Goal: Transaction & Acquisition: Purchase product/service

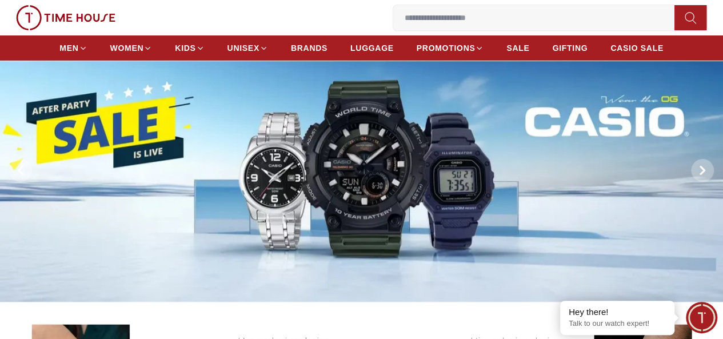
scroll to position [38, 0]
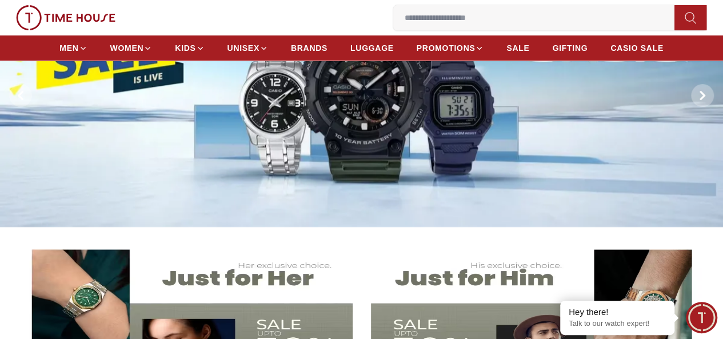
scroll to position [118, 0]
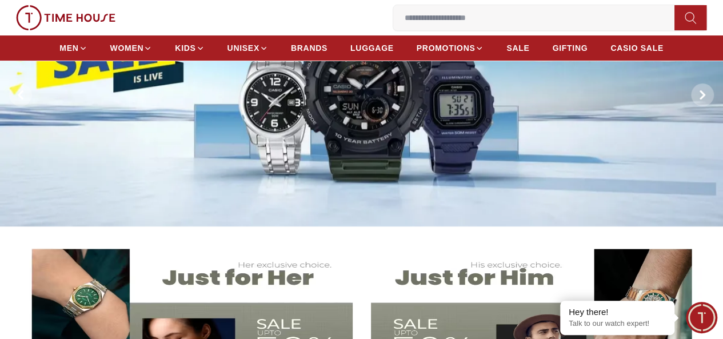
click at [373, 154] on img at bounding box center [361, 94] width 723 height 263
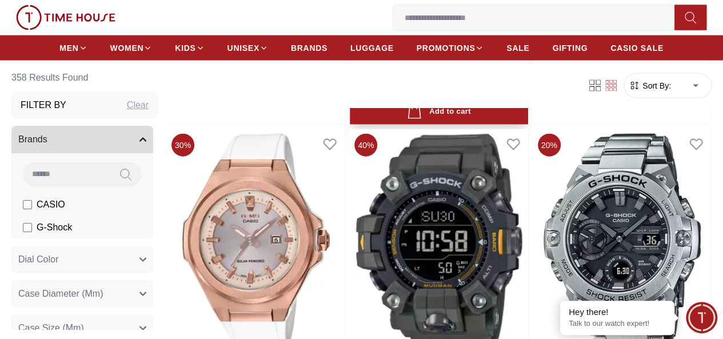
scroll to position [1219, 0]
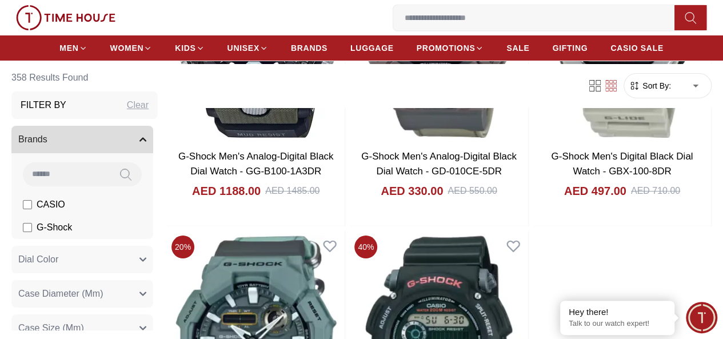
scroll to position [2227, 0]
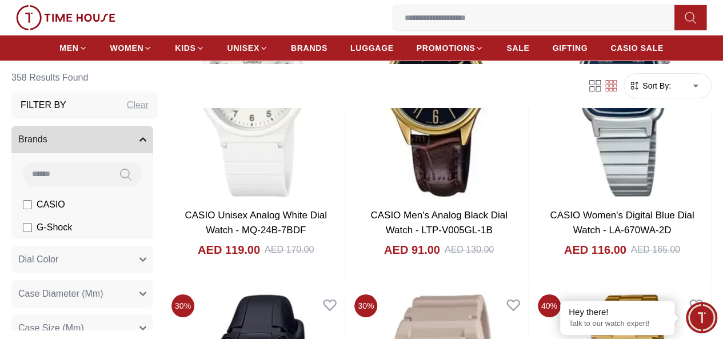
scroll to position [4207, 0]
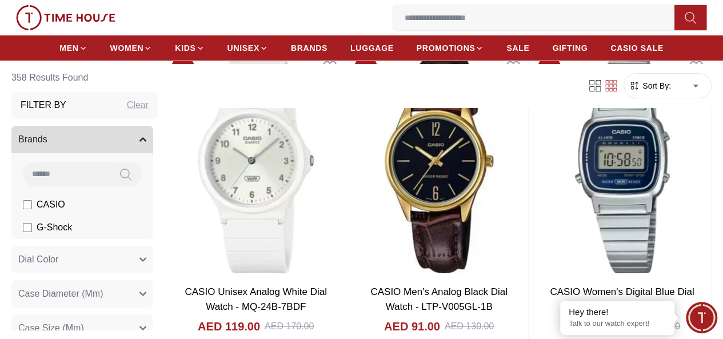
scroll to position [2223, 0]
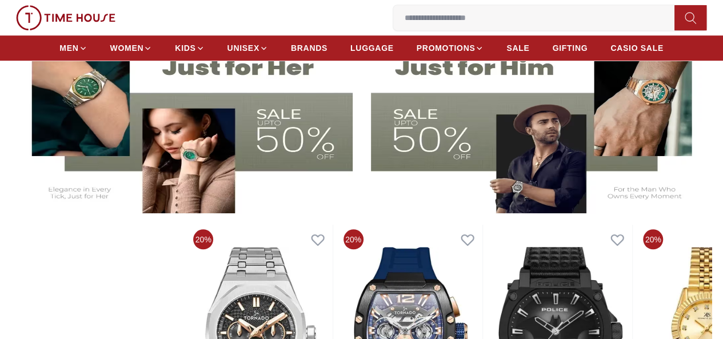
click at [455, 155] on img at bounding box center [538, 121] width 334 height 186
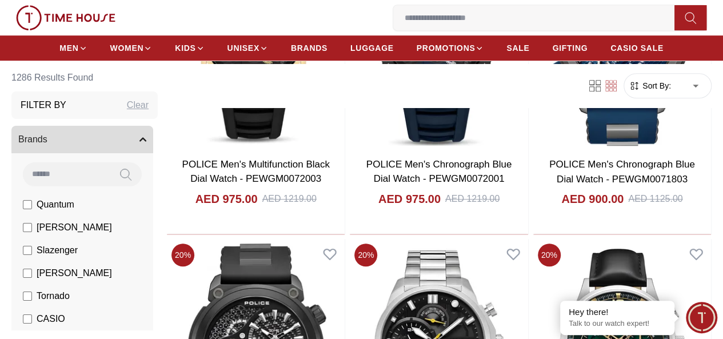
scroll to position [2487, 0]
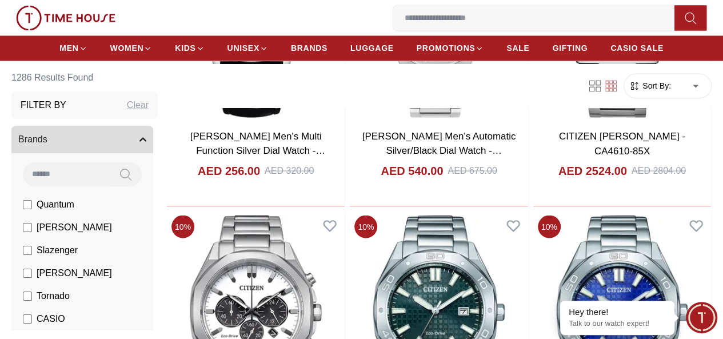
scroll to position [5327, 0]
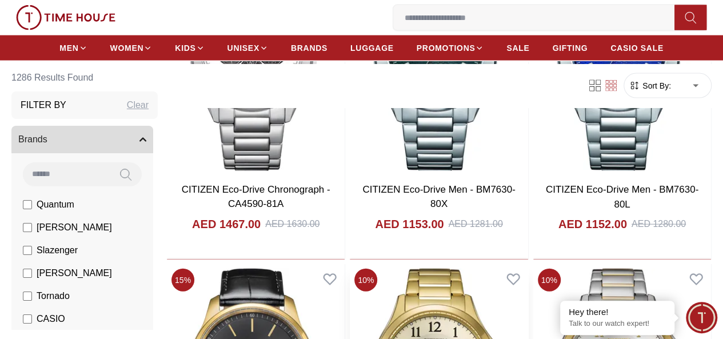
scroll to position [5686, 0]
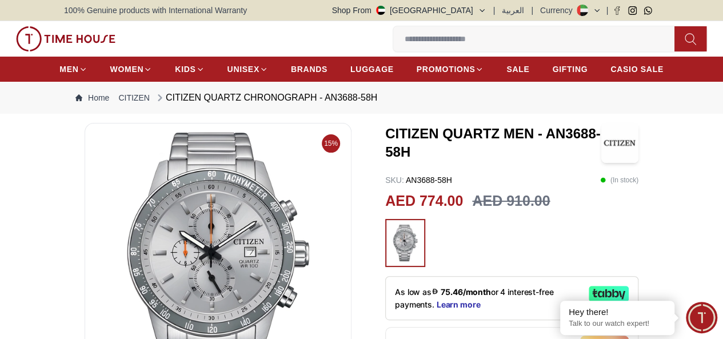
scroll to position [126, 0]
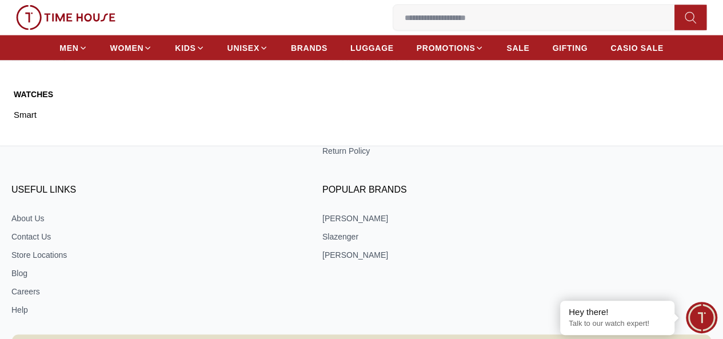
scroll to position [8060, 0]
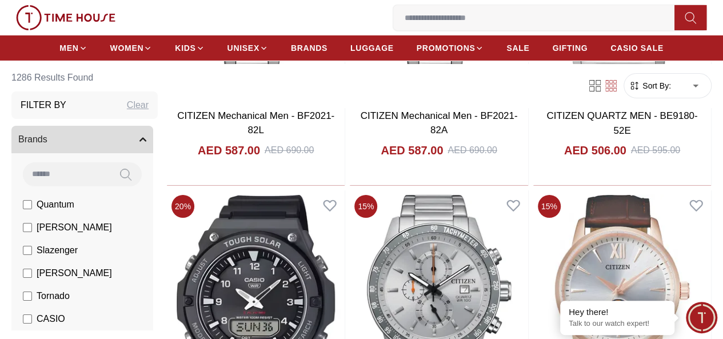
scroll to position [6291, 0]
click at [101, 269] on span "[PERSON_NAME]" at bounding box center [74, 273] width 75 height 14
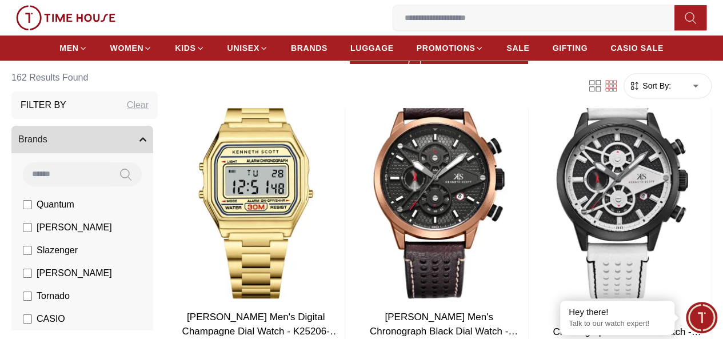
scroll to position [421, 0]
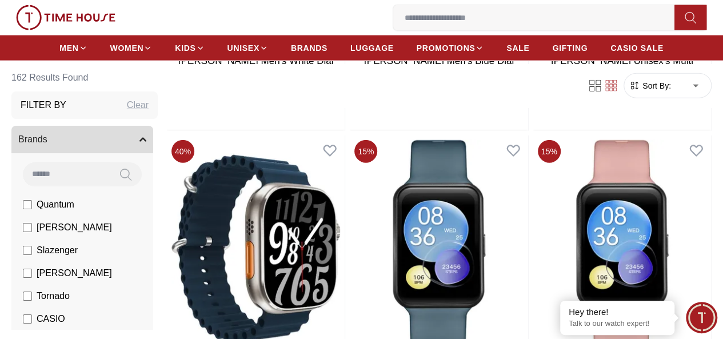
scroll to position [3523, 0]
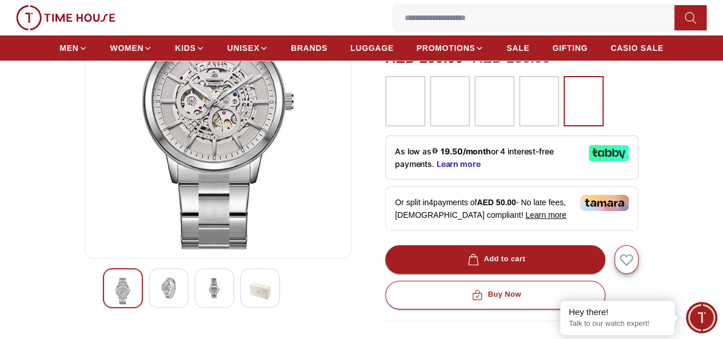
scroll to position [158, 0]
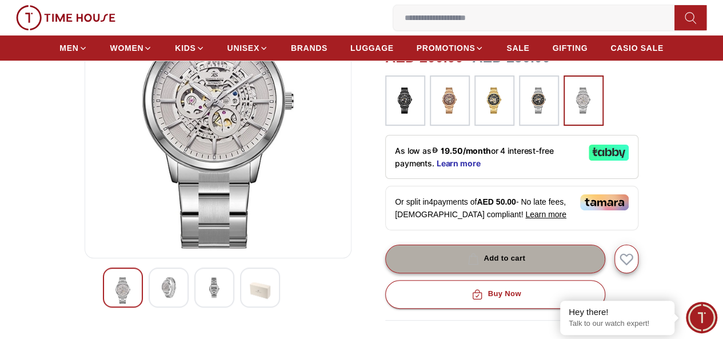
click at [533, 252] on button "Add to cart" at bounding box center [495, 259] width 220 height 29
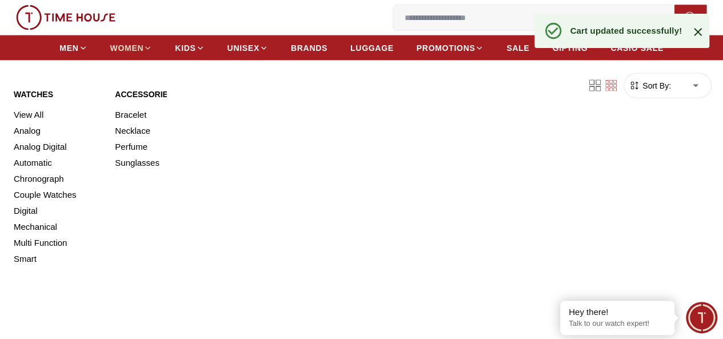
scroll to position [2338, 0]
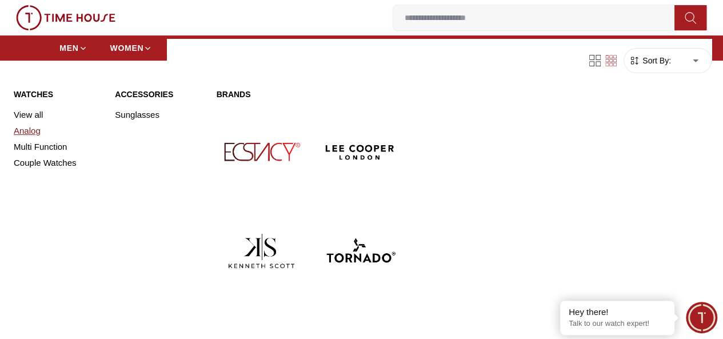
click at [29, 139] on link "Analog" at bounding box center [57, 131] width 87 height 16
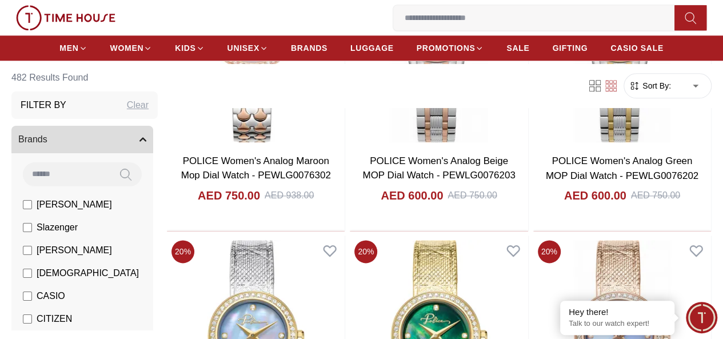
scroll to position [581, 0]
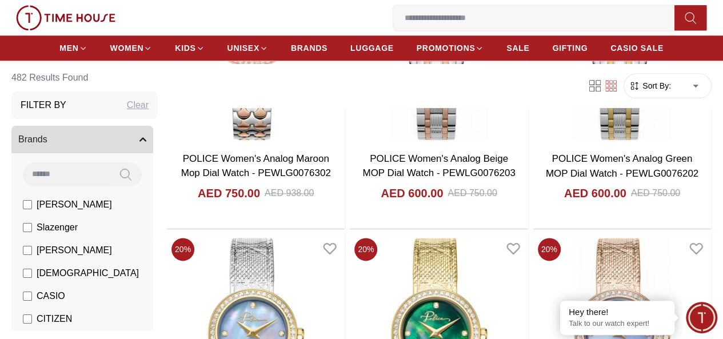
click at [111, 253] on span "[PERSON_NAME]" at bounding box center [74, 251] width 75 height 14
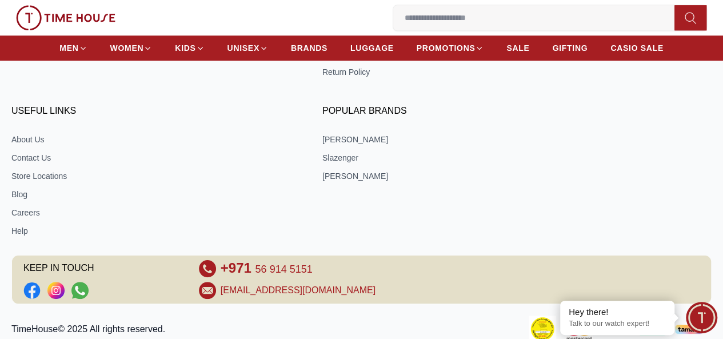
scroll to position [502, 0]
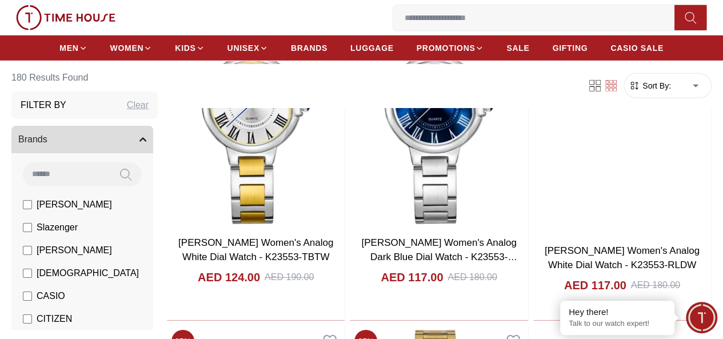
scroll to position [1848, 0]
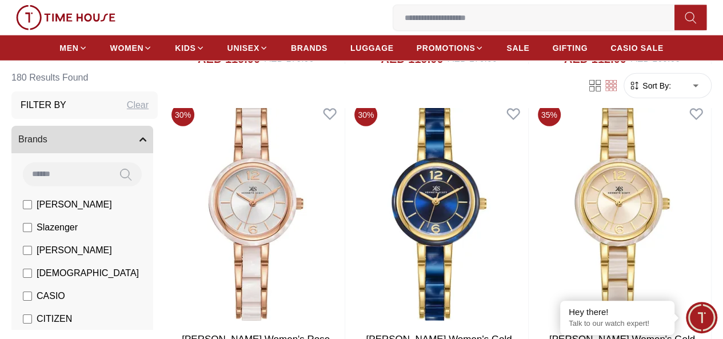
scroll to position [3595, 0]
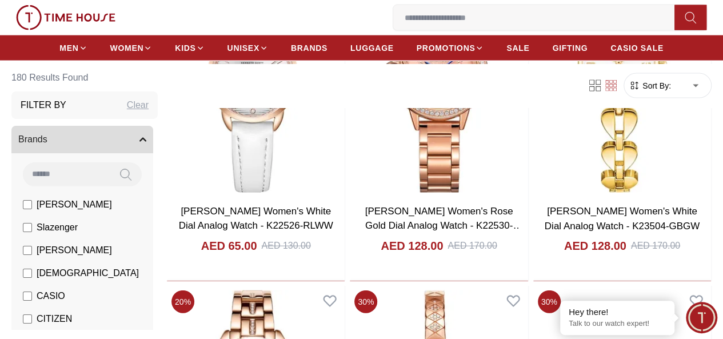
scroll to position [5598, 0]
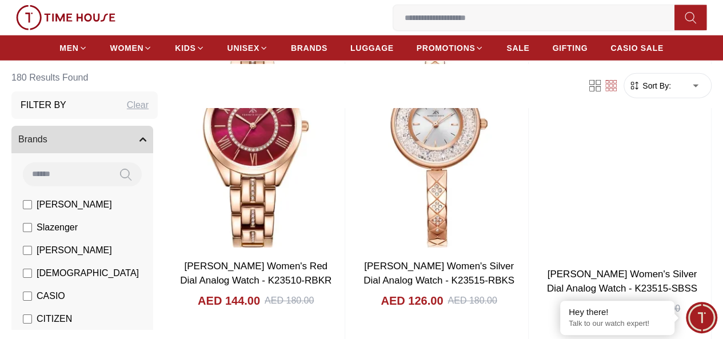
scroll to position [5853, 0]
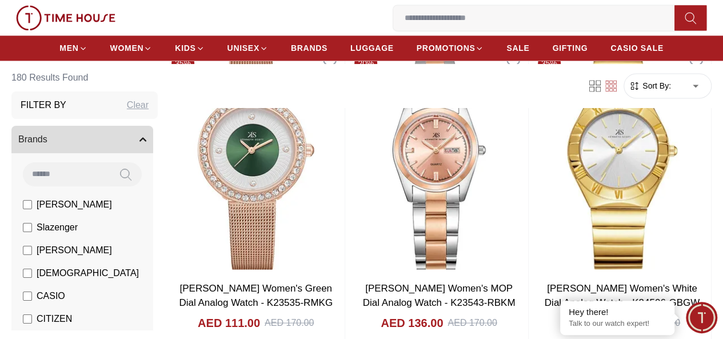
scroll to position [9595, 0]
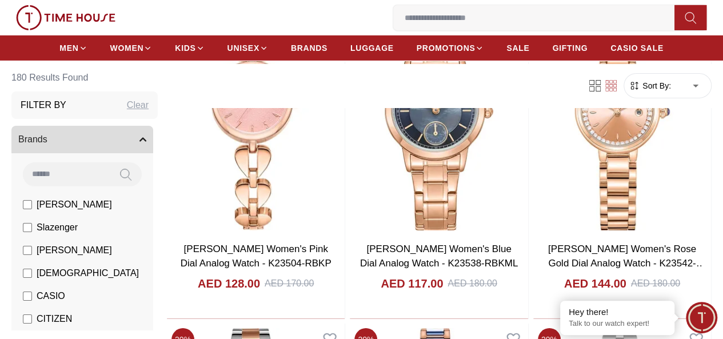
scroll to position [10732, 0]
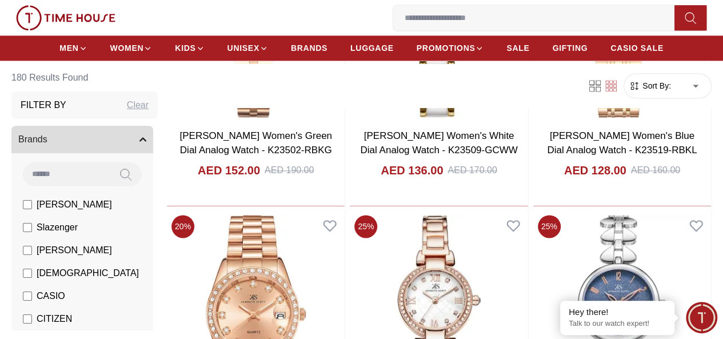
scroll to position [11658, 0]
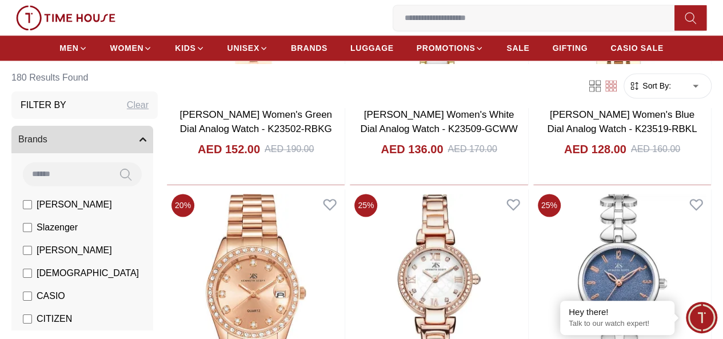
click at [112, 253] on span "[PERSON_NAME]" at bounding box center [74, 251] width 75 height 14
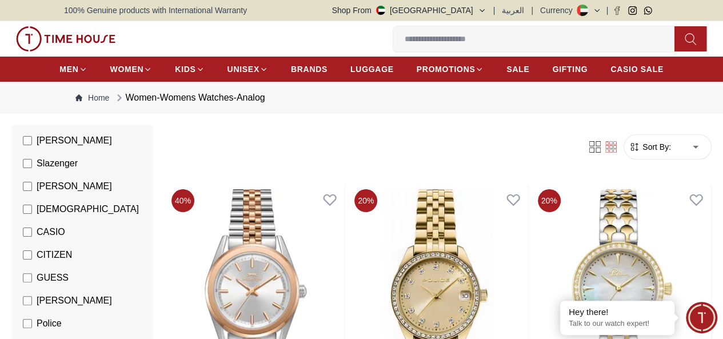
scroll to position [126, 0]
click at [72, 261] on span "CITIZEN" at bounding box center [54, 255] width 35 height 14
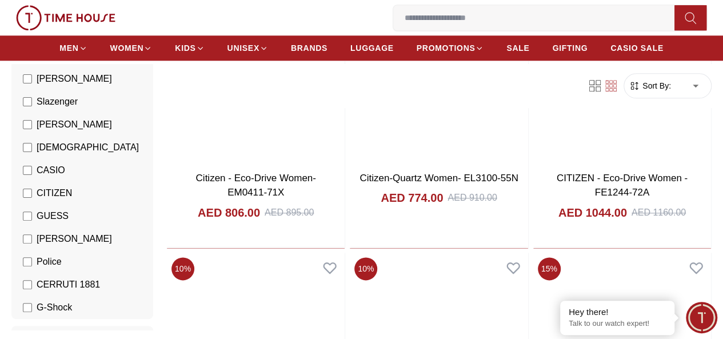
scroll to position [575, 0]
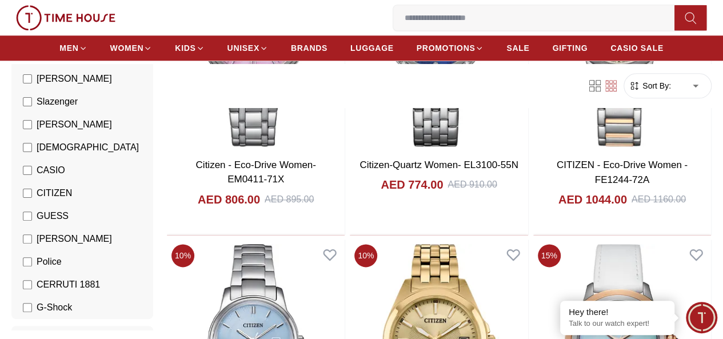
click at [114, 179] on li "CASIO" at bounding box center [84, 170] width 137 height 23
click at [72, 190] on span "CITIZEN" at bounding box center [54, 193] width 35 height 14
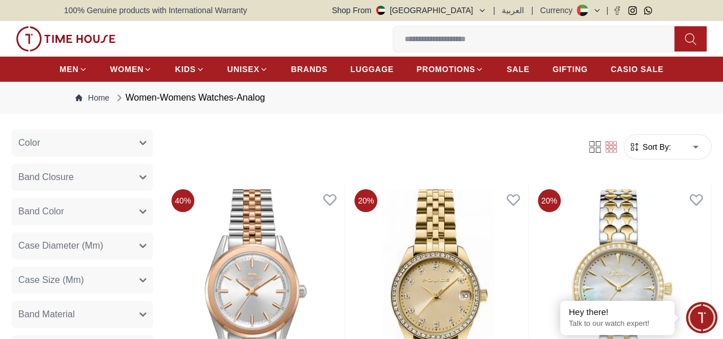
scroll to position [384, 0]
click at [99, 151] on button "Color" at bounding box center [82, 142] width 142 height 27
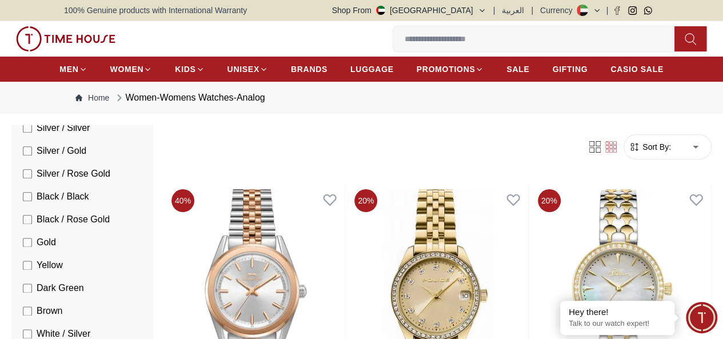
scroll to position [716, 0]
click at [56, 249] on span "Gold" at bounding box center [46, 242] width 19 height 14
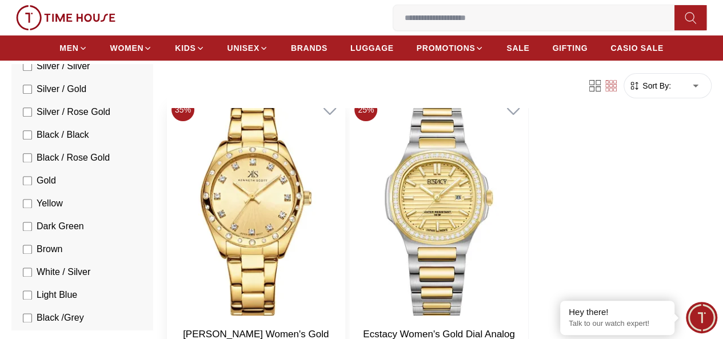
scroll to position [90, 0]
click at [98, 188] on li "Gold" at bounding box center [84, 180] width 137 height 23
click at [56, 185] on span "Gold" at bounding box center [46, 181] width 19 height 14
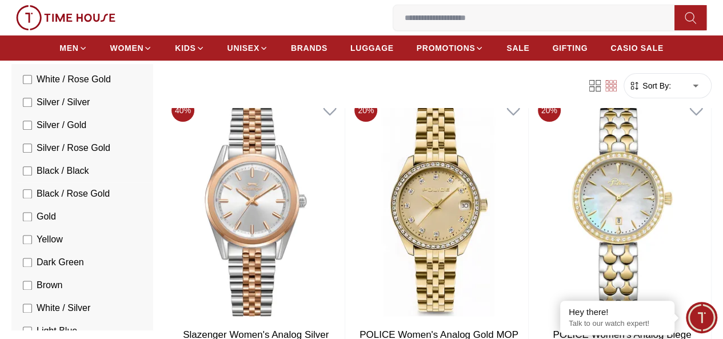
scroll to position [677, 0]
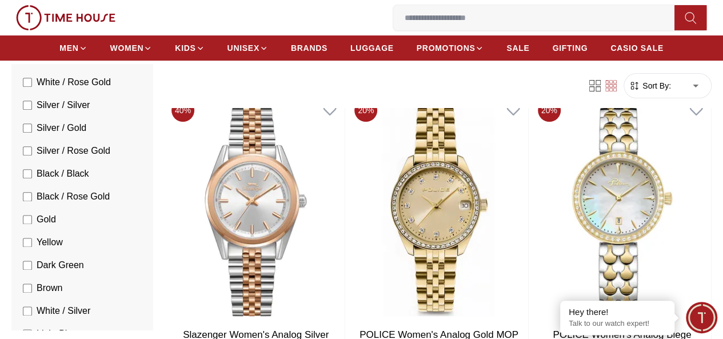
click at [86, 127] on span "Silver / Gold" at bounding box center [62, 128] width 50 height 14
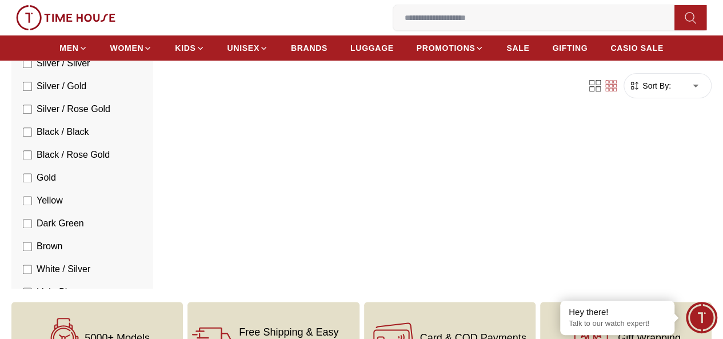
scroll to position [104, 0]
click at [86, 92] on span "Silver / Gold" at bounding box center [62, 85] width 50 height 14
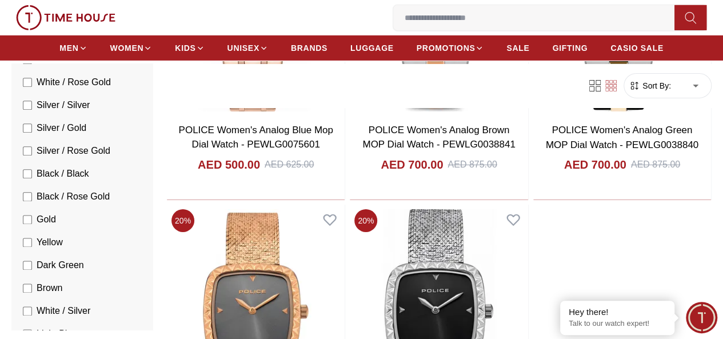
scroll to position [1915, 0]
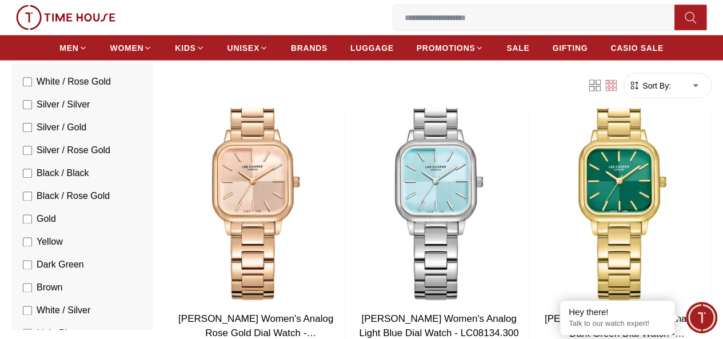
scroll to position [3257, 0]
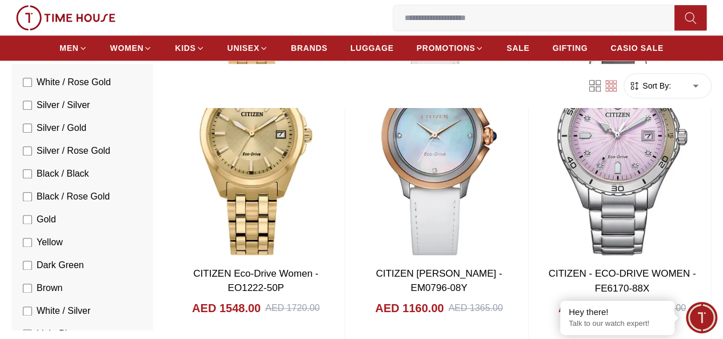
scroll to position [4870, 0]
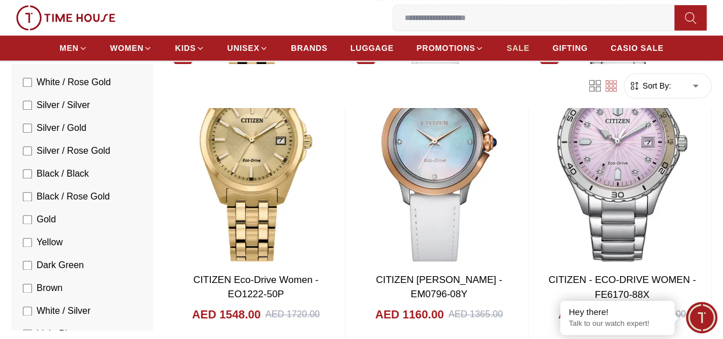
click at [529, 49] on span "SALE" at bounding box center [517, 47] width 23 height 11
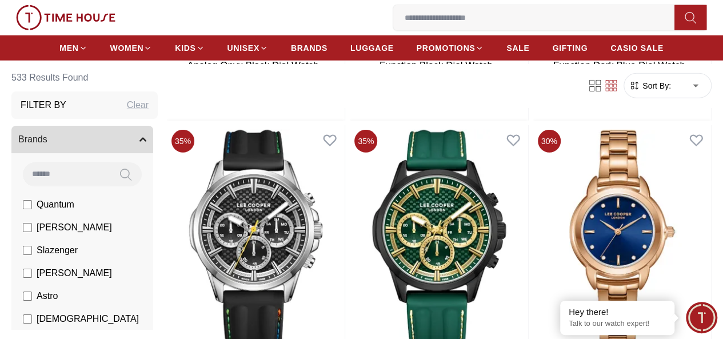
scroll to position [1538, 0]
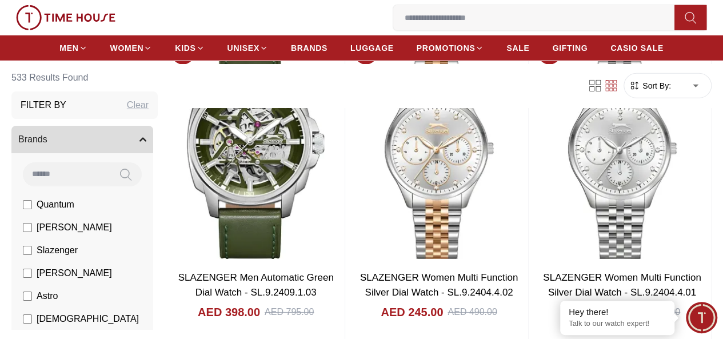
scroll to position [3830, 0]
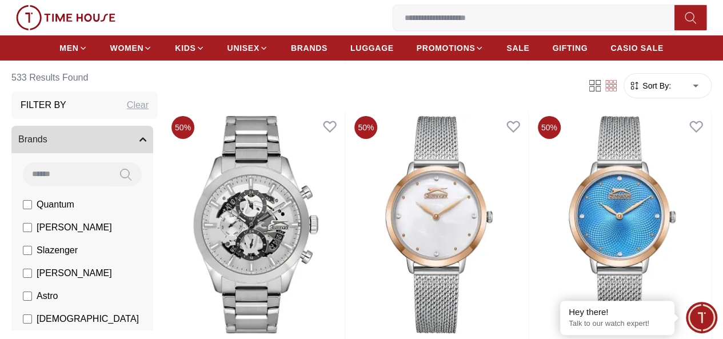
scroll to position [4152, 0]
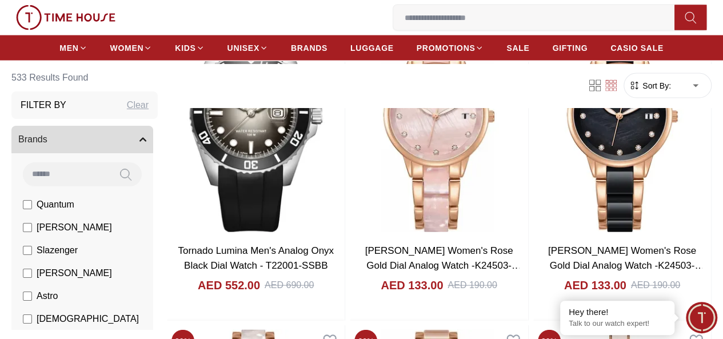
scroll to position [7911, 0]
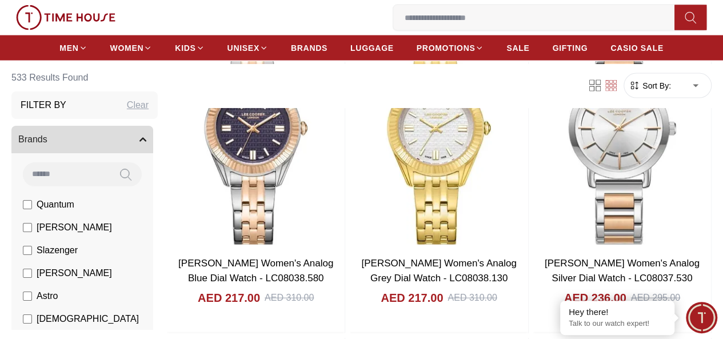
scroll to position [9829, 0]
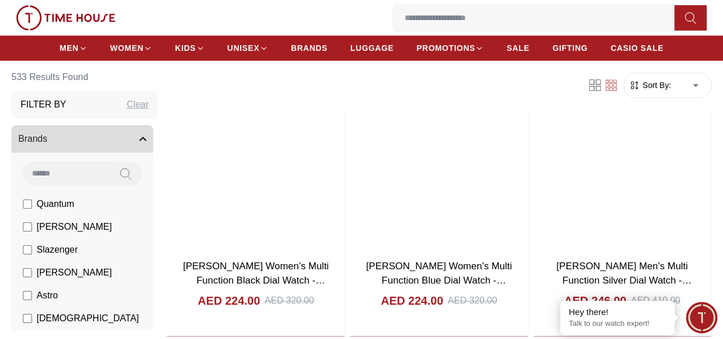
scroll to position [11572, 0]
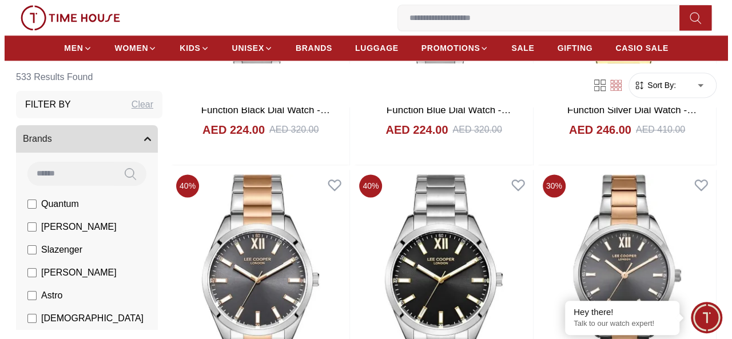
scroll to position [11619, 0]
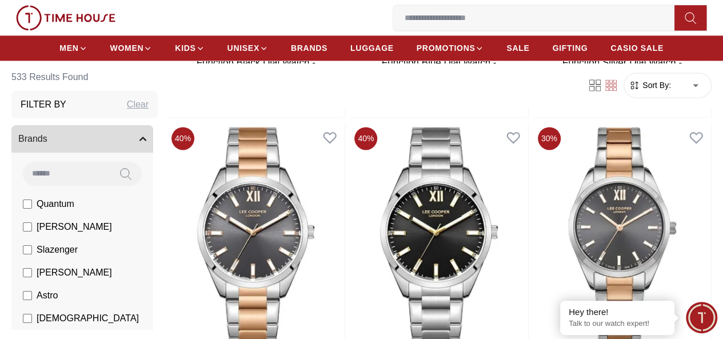
click at [0, 0] on span "My Bag" at bounding box center [0, 0] width 0 height 0
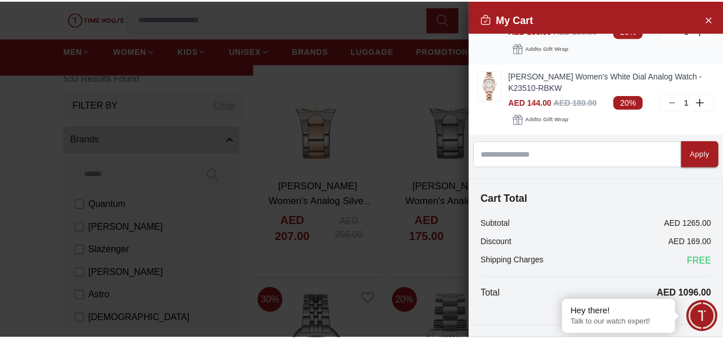
scroll to position [0, 0]
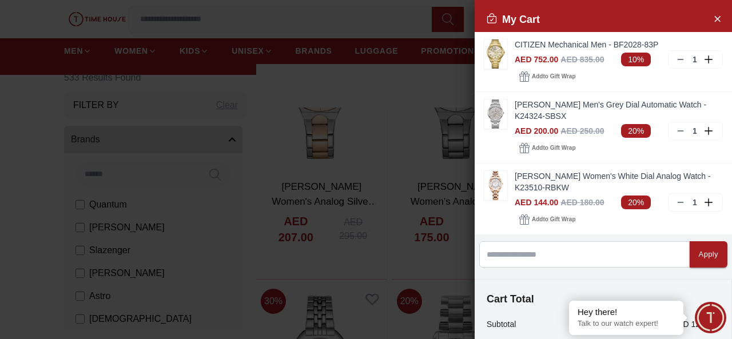
click at [320, 81] on div at bounding box center [366, 169] width 732 height 339
click at [712, 19] on icon "Close Account" at bounding box center [716, 18] width 9 height 14
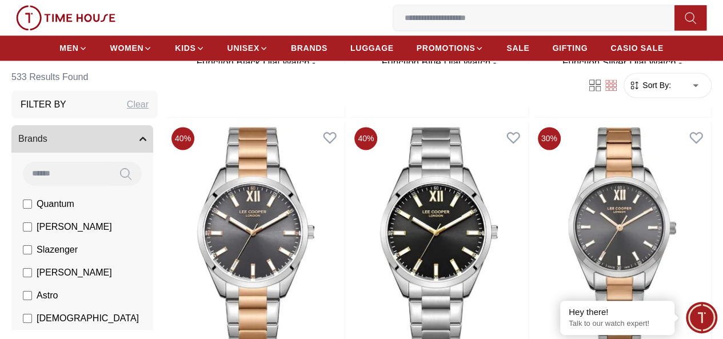
click at [0, 0] on img at bounding box center [0, 0] width 0 height 0
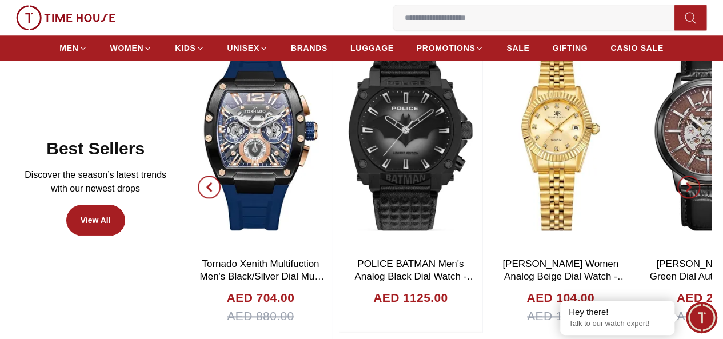
scroll to position [528, 0]
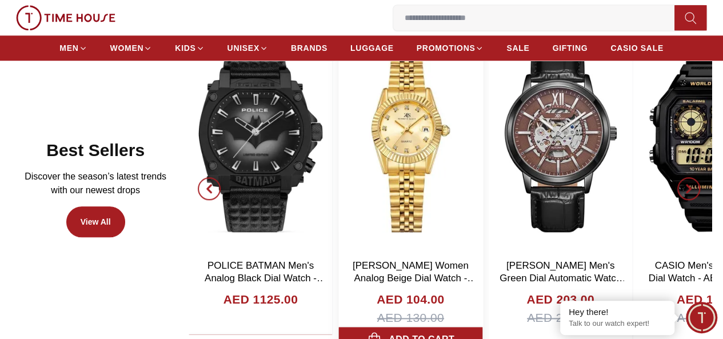
click at [412, 149] on div "20% Tornado Aurora Nova Men's Black Dial Multi Function Watch - T23104-SBSBK AE…" at bounding box center [150, 188] width 523 height 327
click at [412, 159] on img at bounding box center [410, 139] width 143 height 229
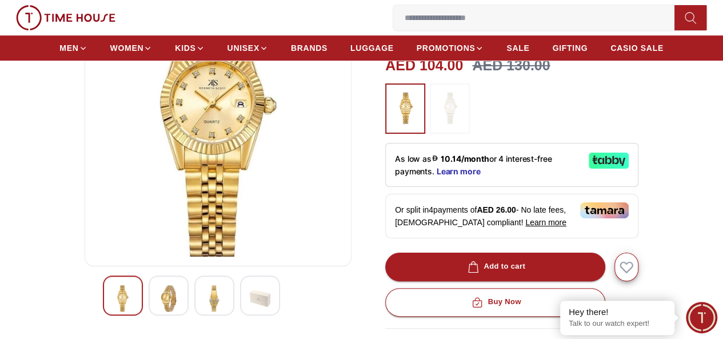
scroll to position [151, 0]
click at [158, 310] on img at bounding box center [168, 298] width 21 height 26
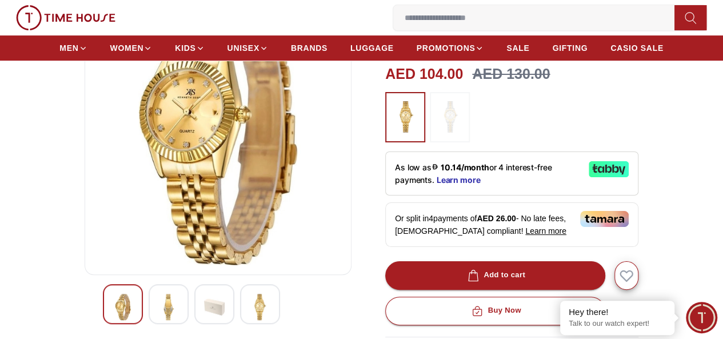
scroll to position [140, 0]
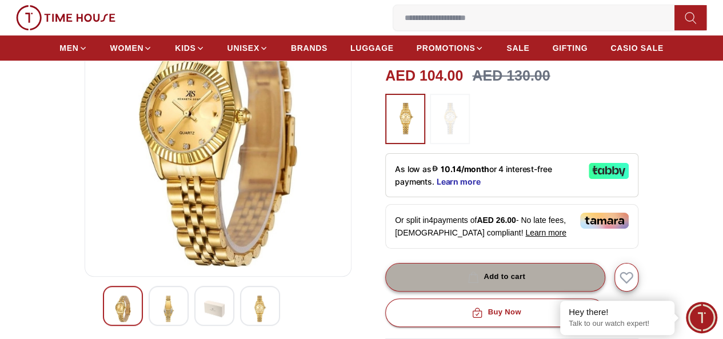
click at [448, 263] on button "Add to cart" at bounding box center [495, 277] width 220 height 29
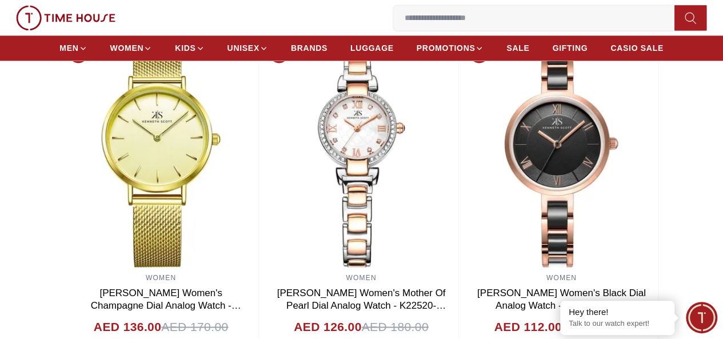
scroll to position [826, 0]
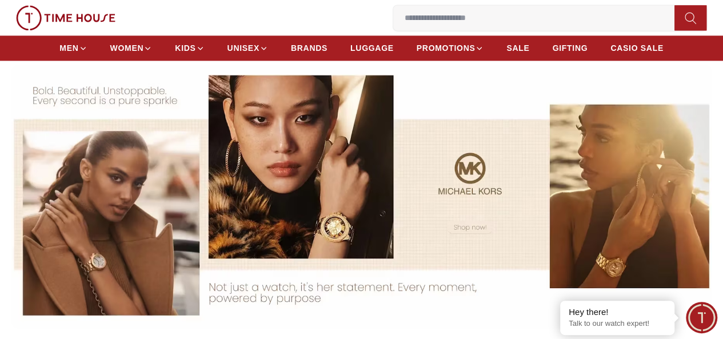
scroll to position [528, 0]
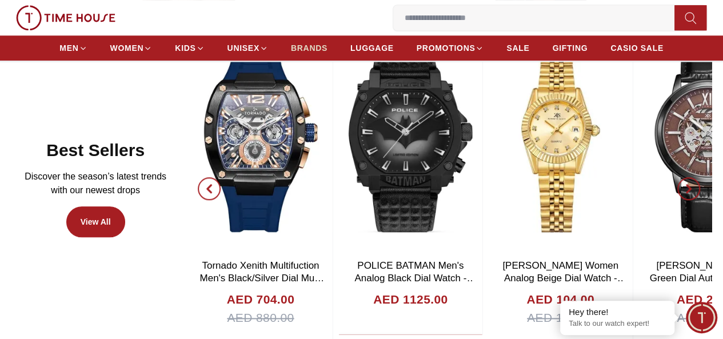
click at [311, 51] on span "BRANDS" at bounding box center [309, 47] width 37 height 11
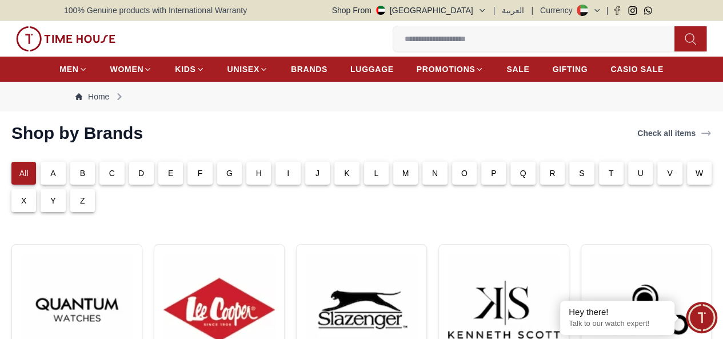
click at [352, 182] on div "K" at bounding box center [346, 173] width 25 height 23
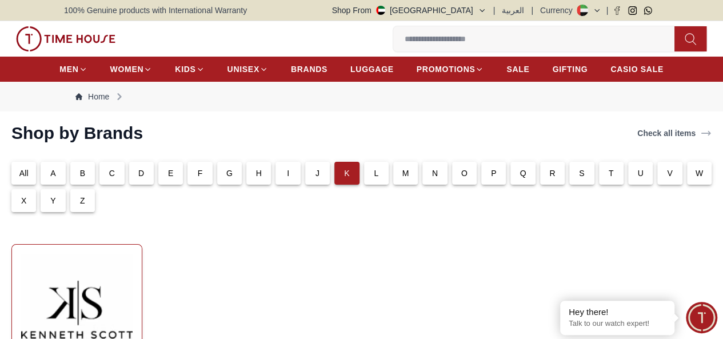
click at [94, 298] on img at bounding box center [76, 309] width 111 height 111
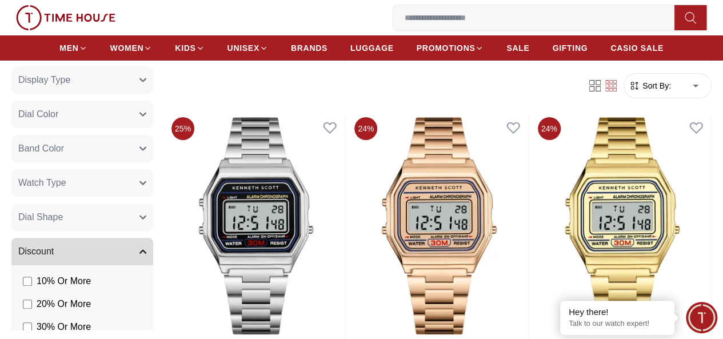
scroll to position [2003, 0]
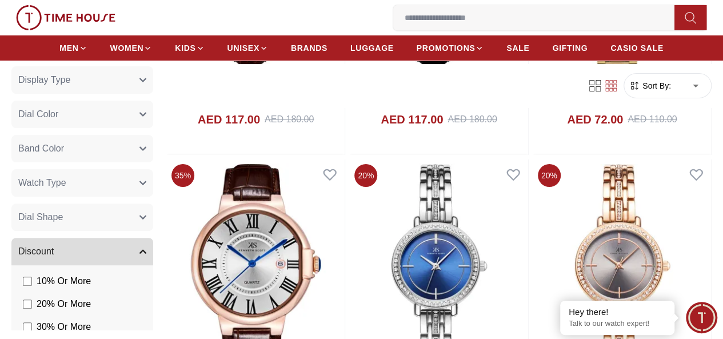
scroll to position [4162, 0]
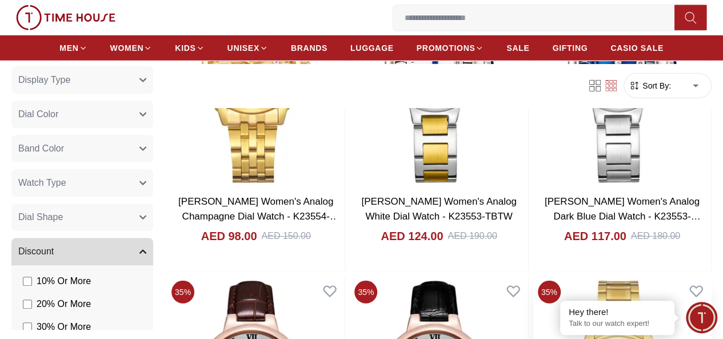
scroll to position [3734, 0]
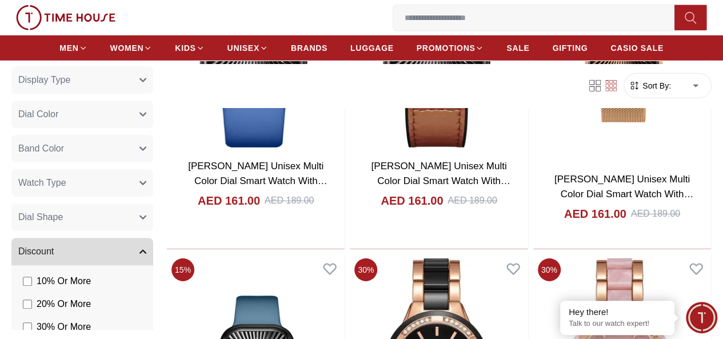
scroll to position [6021, 0]
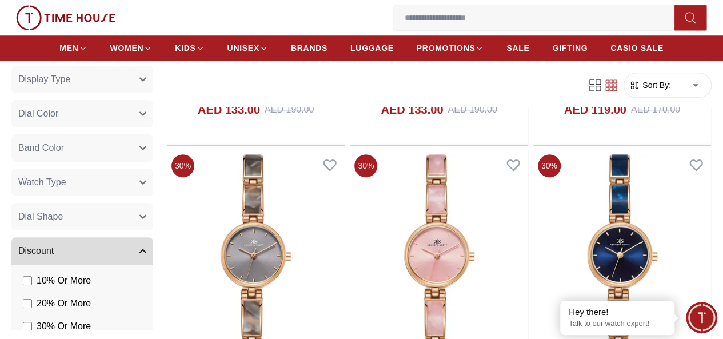
scroll to position [7033, 0]
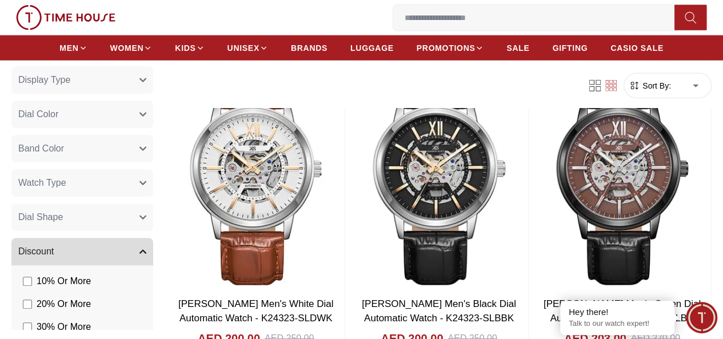
scroll to position [9972, 0]
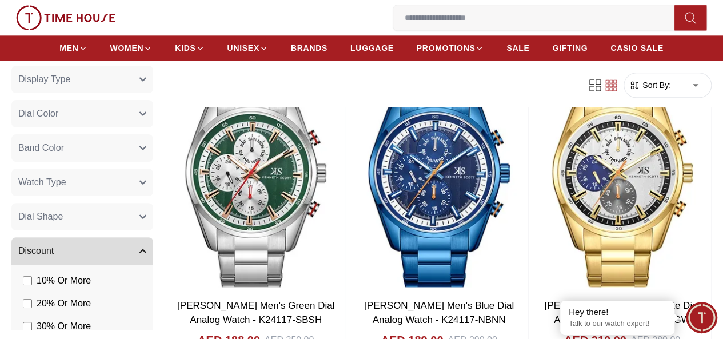
scroll to position [11526, 0]
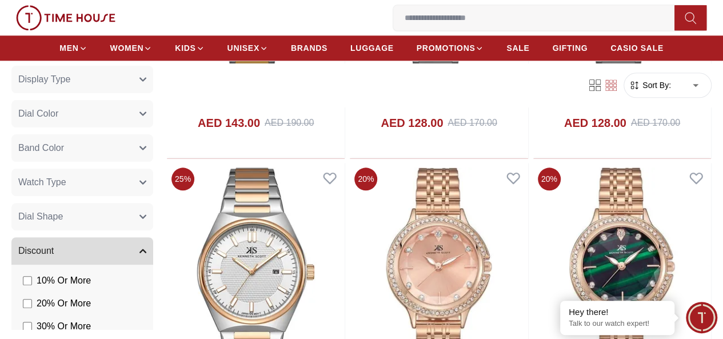
scroll to position [13640, 0]
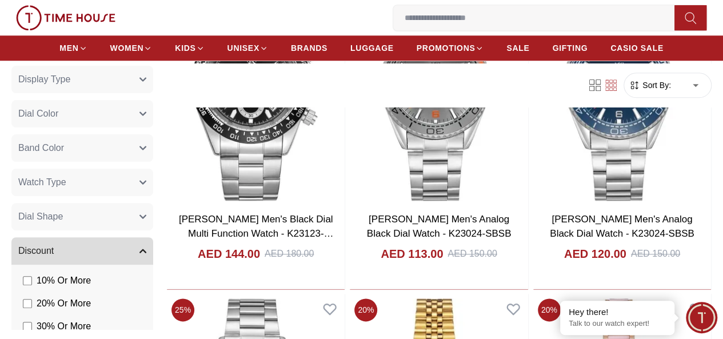
scroll to position [15819, 0]
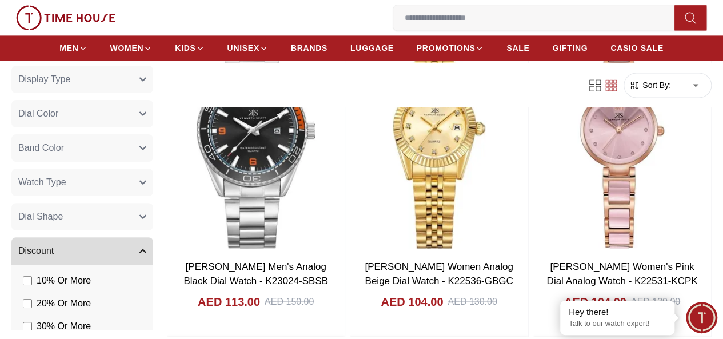
scroll to position [16141, 0]
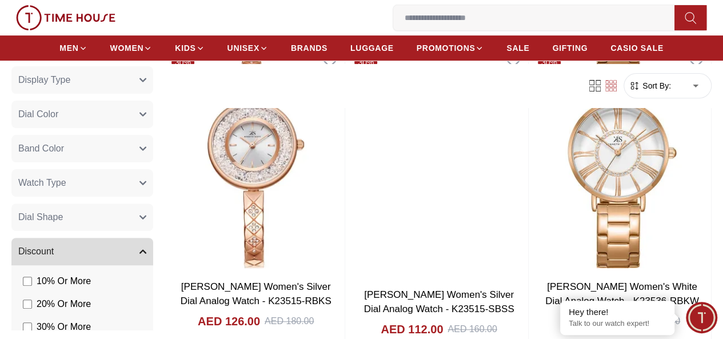
scroll to position [17618, 0]
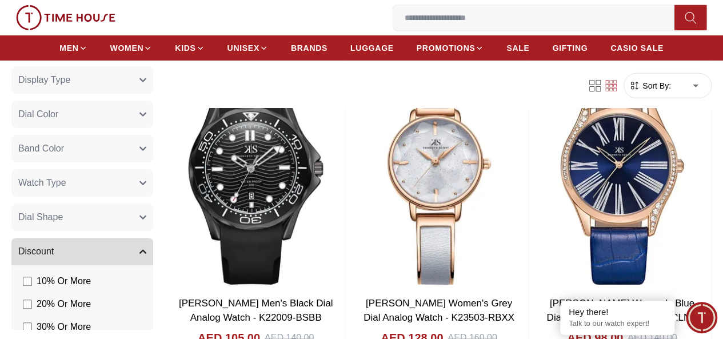
scroll to position [21452, 0]
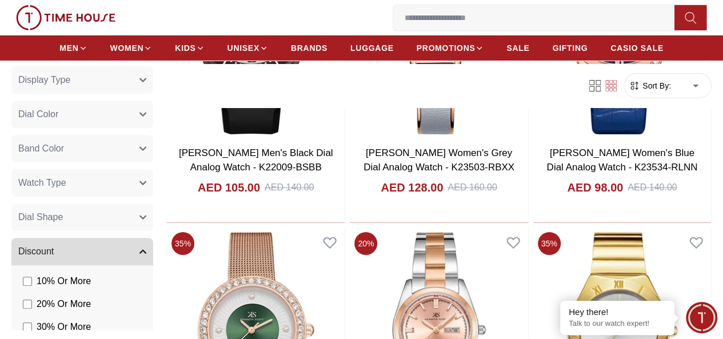
scroll to position [21537, 0]
